Goal: Check status: Check status

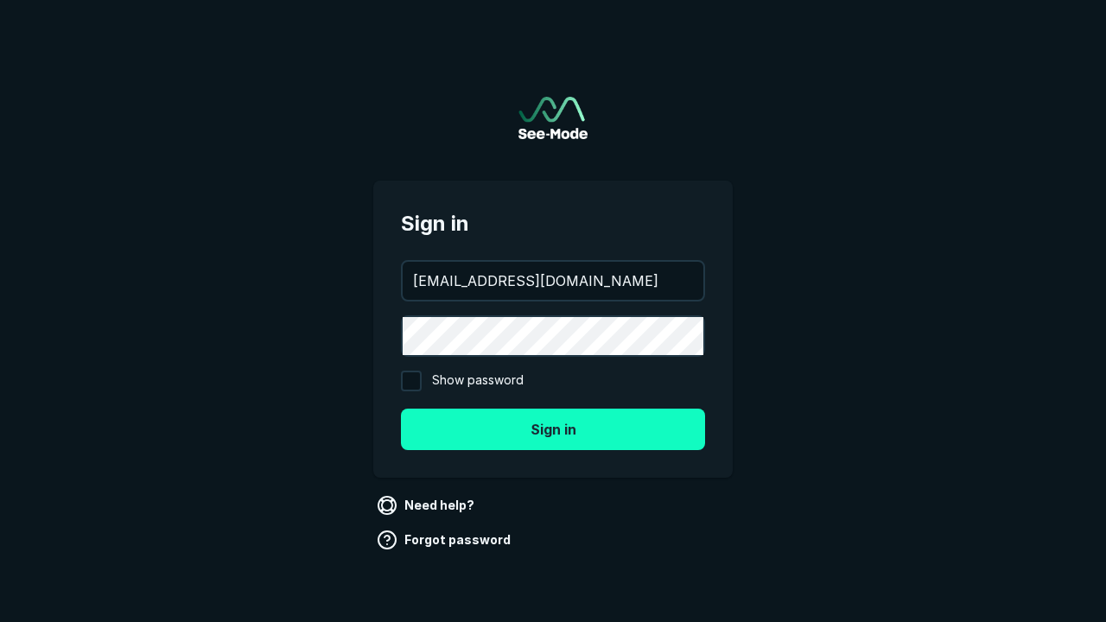
click at [553, 429] on button "Sign in" at bounding box center [553, 429] width 304 height 41
